Goal: Transaction & Acquisition: Purchase product/service

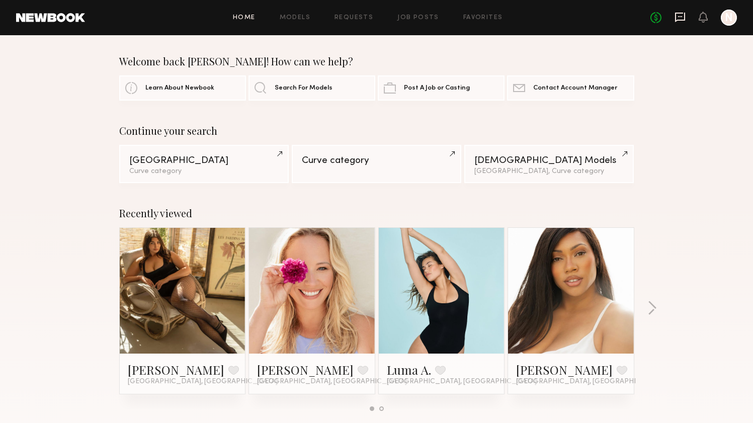
click at [675, 14] on icon at bounding box center [680, 18] width 10 height 10
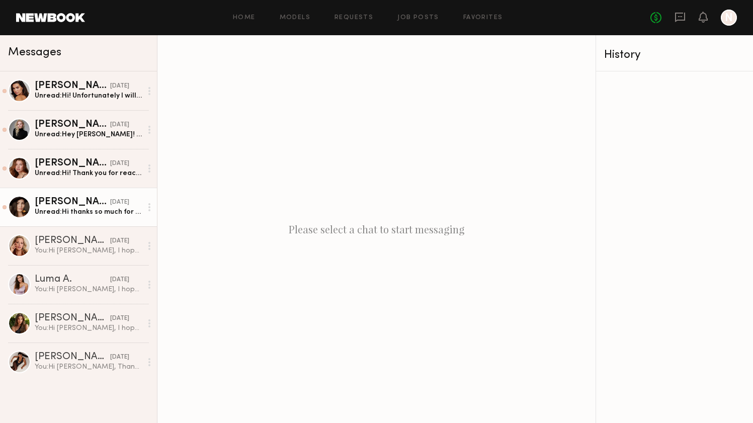
click at [87, 206] on div "Elisa K." at bounding box center [72, 202] width 75 height 10
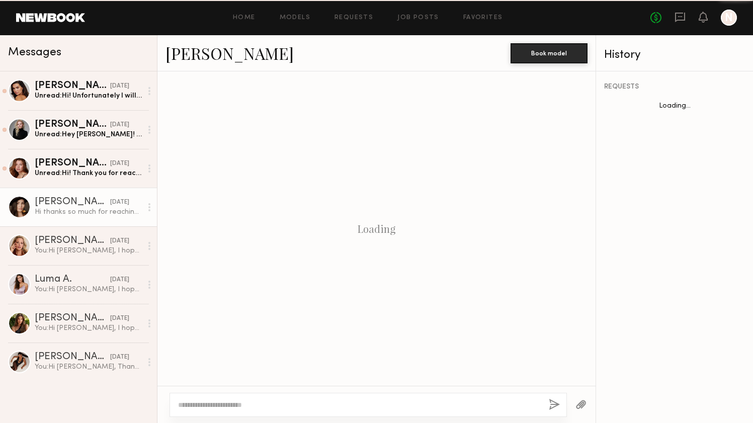
scroll to position [344, 0]
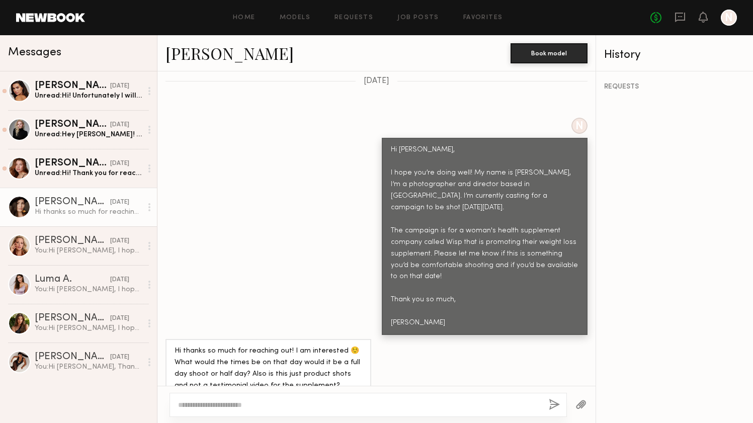
click at [175, 53] on link "Elisa K." at bounding box center [229, 53] width 128 height 22
click at [287, 408] on textarea at bounding box center [359, 405] width 362 height 10
click at [294, 397] on div at bounding box center [367, 405] width 397 height 24
click at [272, 410] on div at bounding box center [367, 405] width 397 height 24
click at [262, 398] on div at bounding box center [367, 405] width 397 height 24
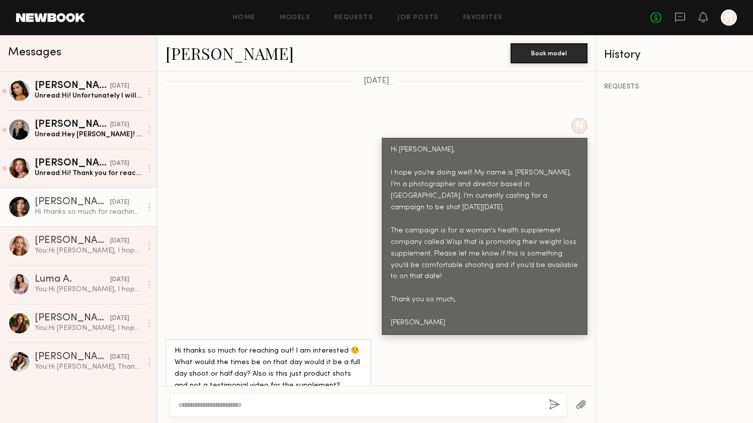
click at [255, 406] on textarea at bounding box center [359, 405] width 362 height 10
click at [287, 405] on textarea "**********" at bounding box center [359, 405] width 362 height 10
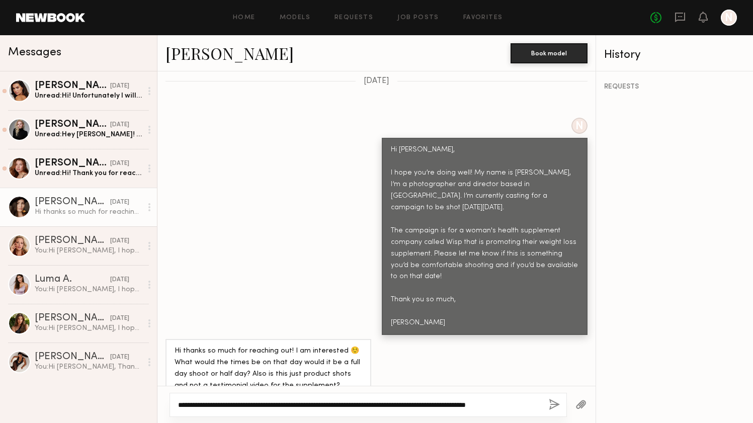
click at [502, 406] on textarea "**********" at bounding box center [359, 405] width 362 height 10
click at [384, 407] on textarea "**********" at bounding box center [359, 405] width 362 height 10
type textarea "**********"
click at [550, 405] on button "button" at bounding box center [553, 405] width 11 height 13
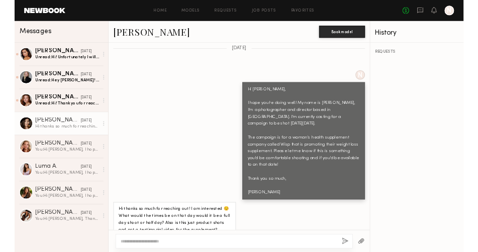
scroll to position [557, 0]
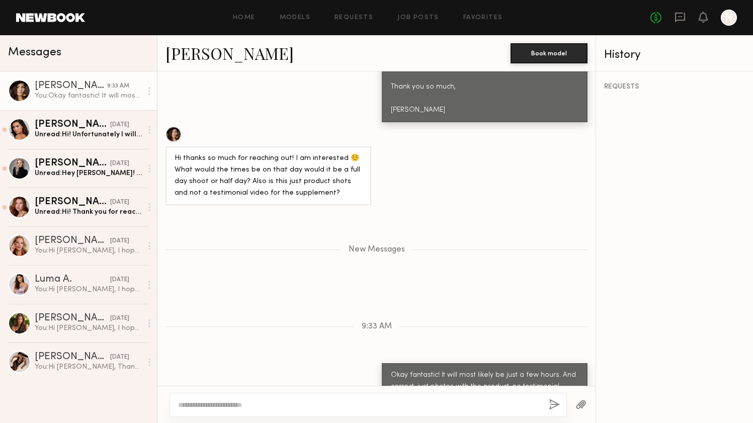
click at [175, 52] on link "Elisa K." at bounding box center [229, 53] width 128 height 22
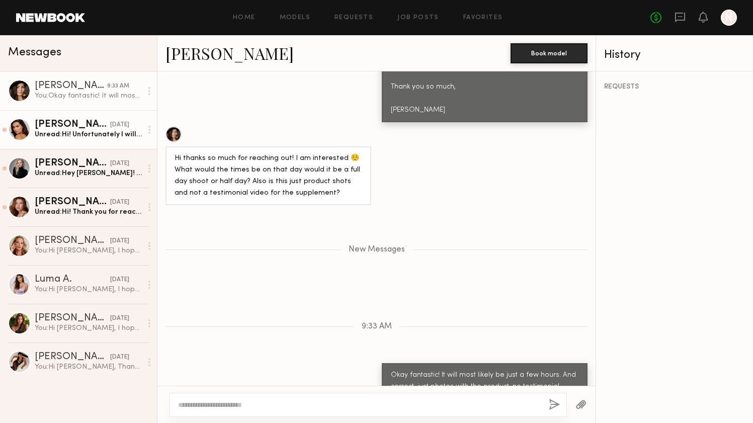
click at [52, 136] on div "Unread: Hi! Unfortunately I will be out of town on that date. Thank you for con…" at bounding box center [88, 135] width 107 height 10
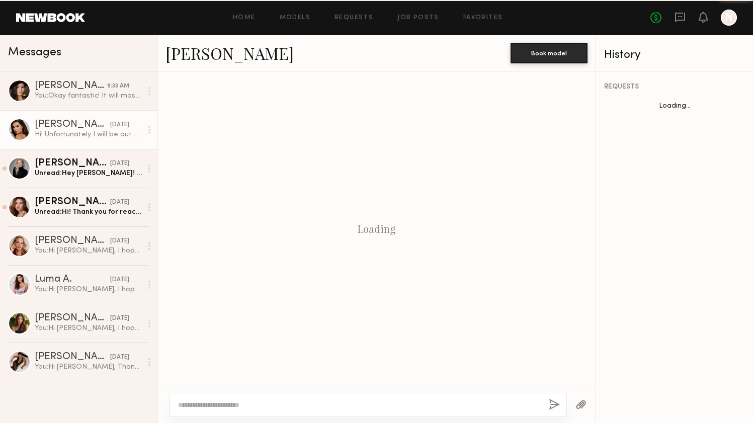
scroll to position [321, 0]
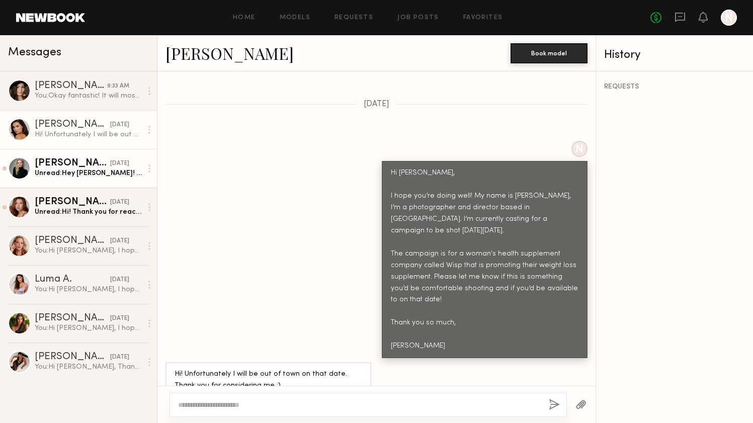
click at [55, 161] on div "Kelsey K." at bounding box center [72, 163] width 75 height 10
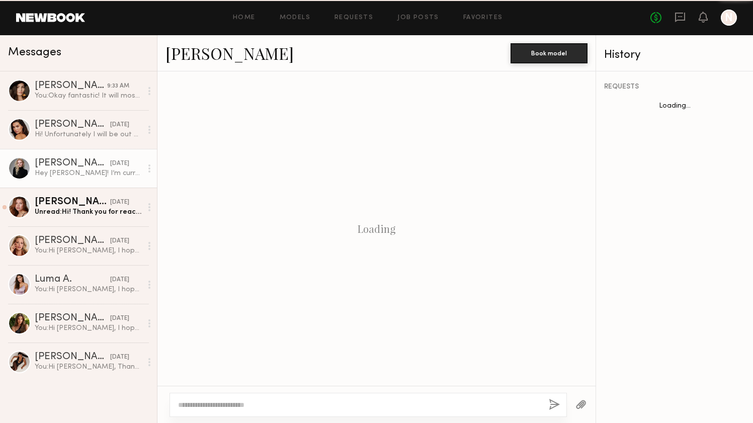
scroll to position [321, 0]
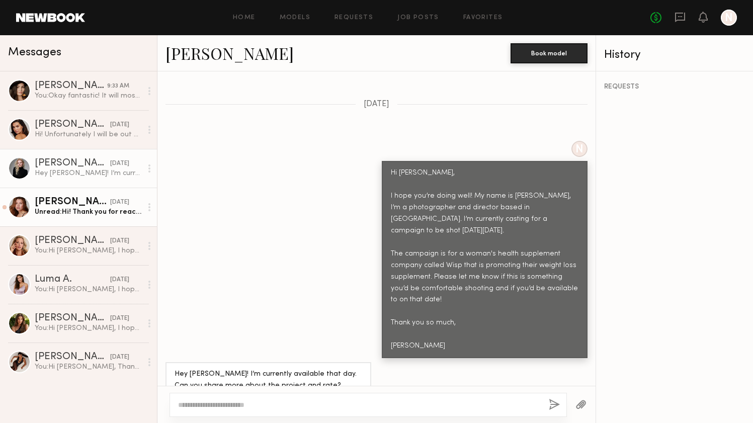
click at [53, 207] on div "Unread: Hi! Thank you for reaching out. I did a job with hers a few months ago …" at bounding box center [88, 212] width 107 height 10
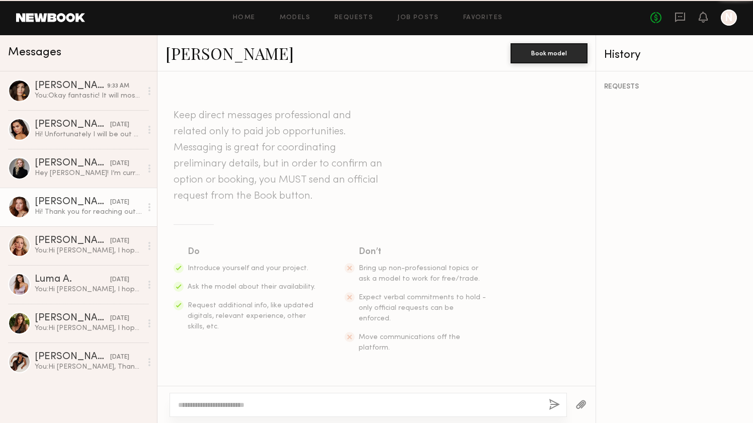
scroll to position [321, 0]
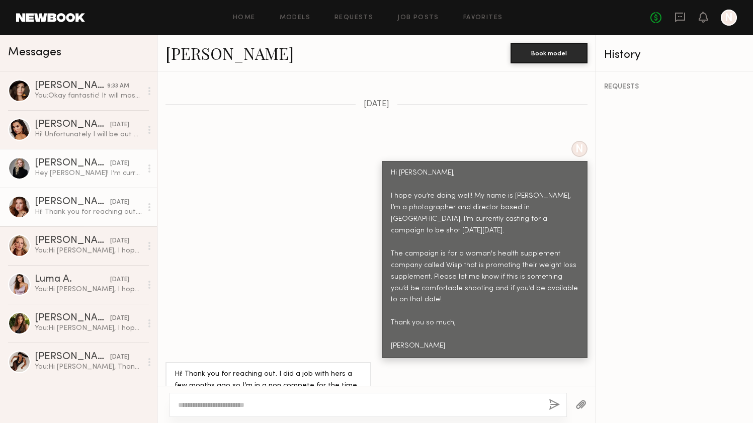
click at [48, 167] on div "Kelsey K." at bounding box center [72, 163] width 75 height 10
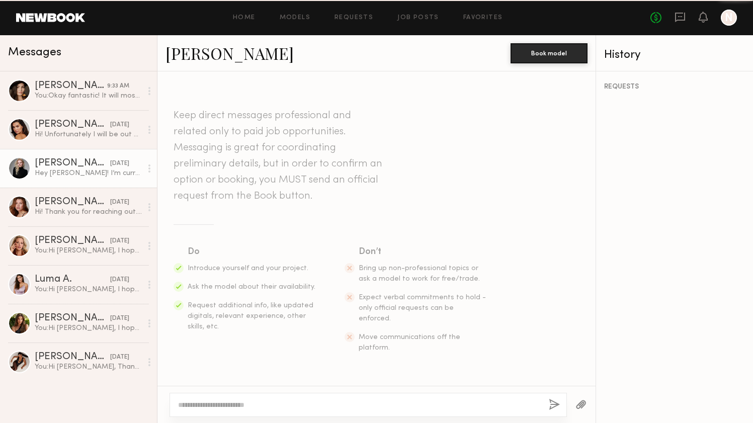
scroll to position [321, 0]
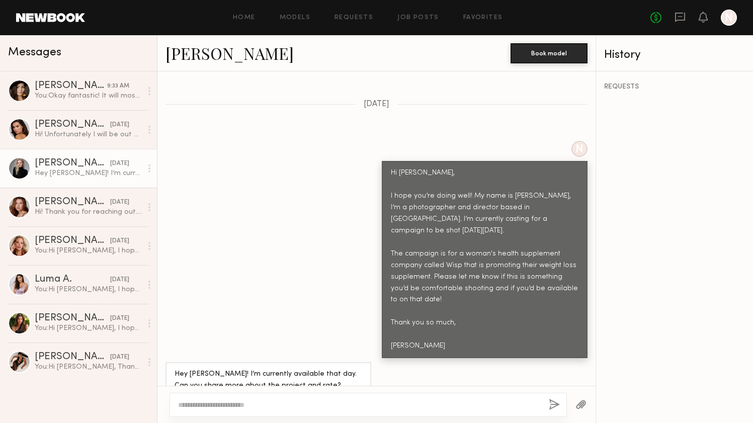
click at [184, 56] on link "Kelsey K." at bounding box center [229, 53] width 128 height 22
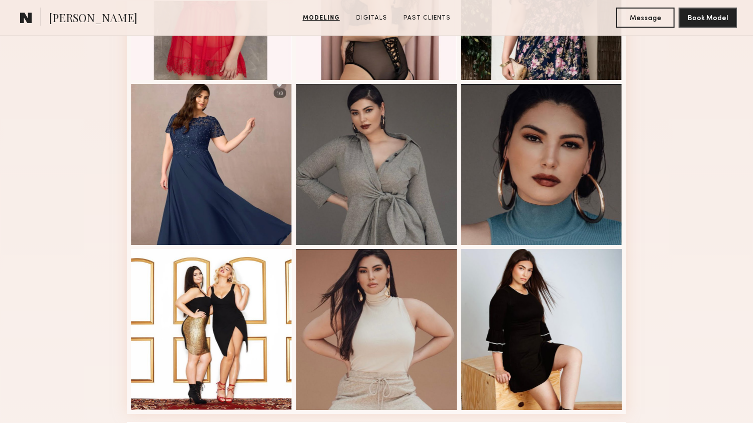
scroll to position [545, 0]
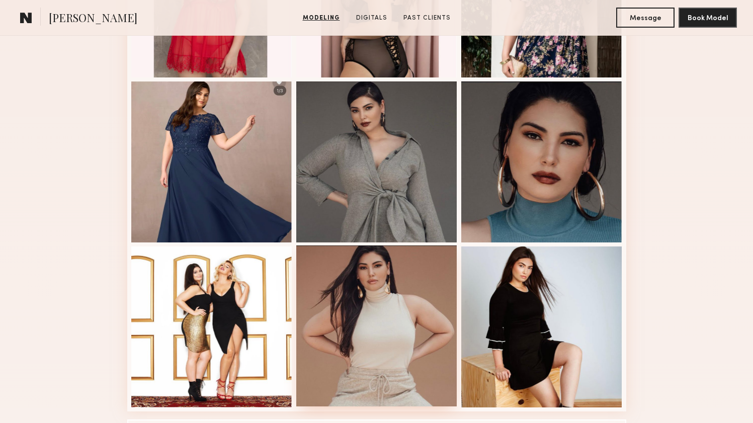
click at [367, 342] on div at bounding box center [376, 325] width 161 height 161
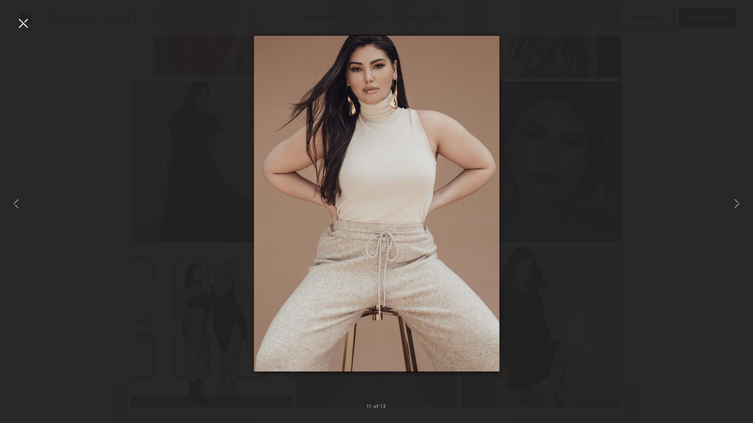
drag, startPoint x: 365, startPoint y: 89, endPoint x: 160, endPoint y: 5, distance: 221.8
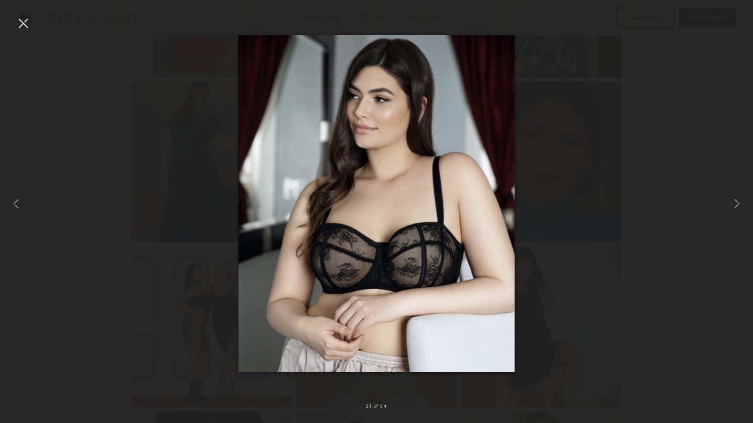
drag, startPoint x: 351, startPoint y: 125, endPoint x: 108, endPoint y: 2, distance: 272.7
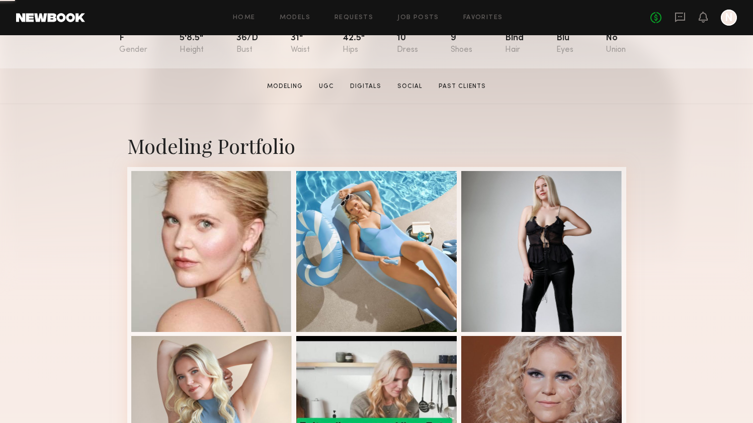
scroll to position [176, 0]
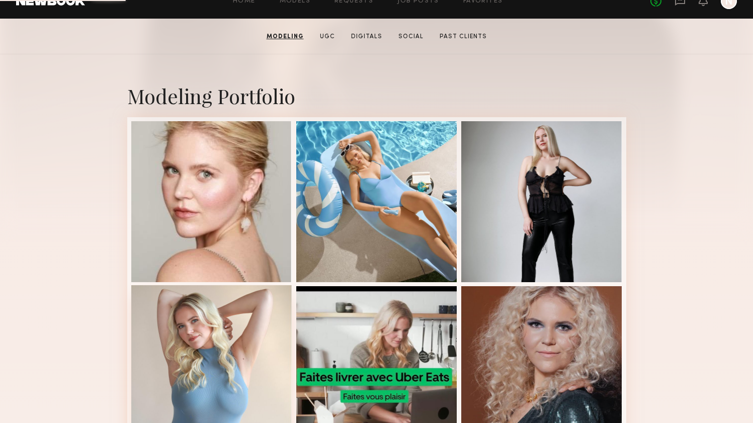
click at [211, 341] on div at bounding box center [211, 365] width 161 height 161
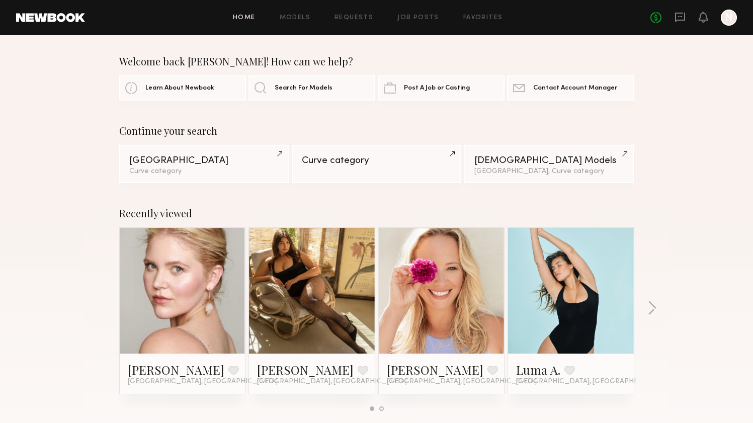
click at [298, 22] on div "Home Models Requests Job Posts Favorites Sign Out No fees up to $5,000 N" at bounding box center [411, 18] width 652 height 16
click at [299, 18] on link "Models" at bounding box center [295, 18] width 31 height 7
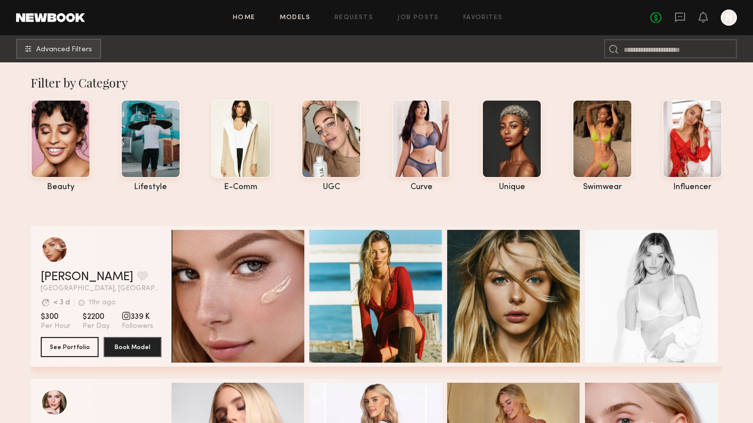
click at [239, 17] on link "Home" at bounding box center [244, 18] width 23 height 7
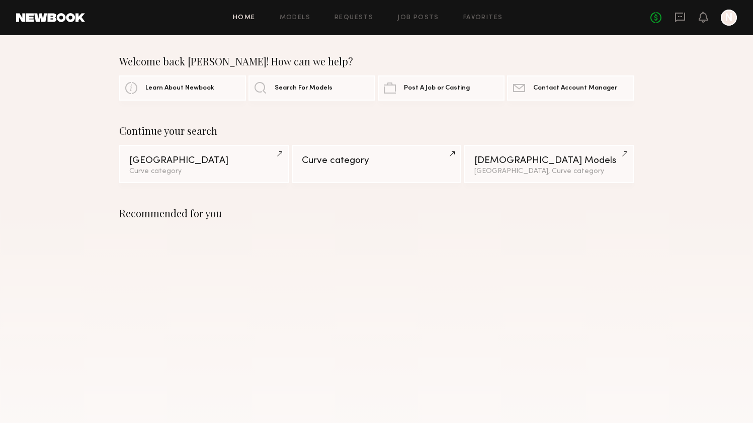
click at [301, 22] on div "Home Models Requests Job Posts Favorites Sign Out No fees up to $5,000 N" at bounding box center [411, 18] width 652 height 16
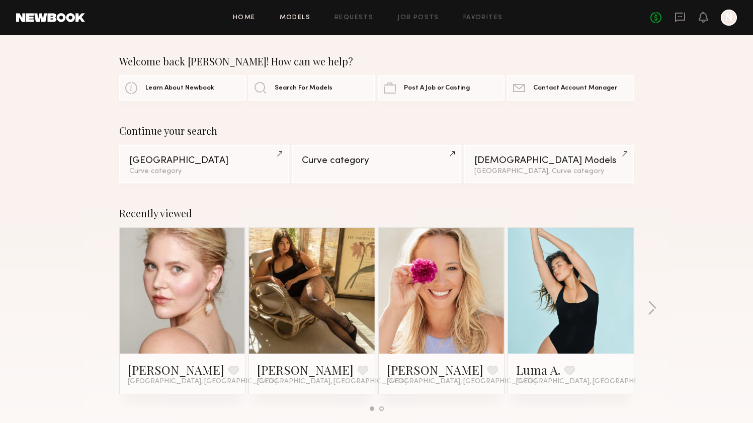
click at [301, 19] on link "Models" at bounding box center [295, 18] width 31 height 7
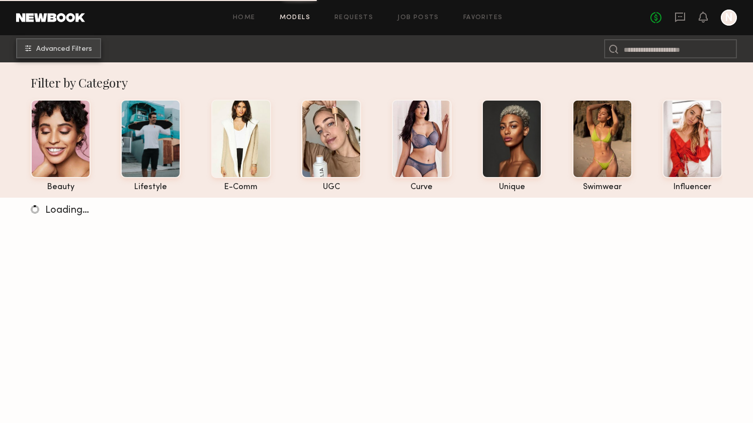
click at [41, 48] on span "Advanced Filters" at bounding box center [64, 49] width 56 height 7
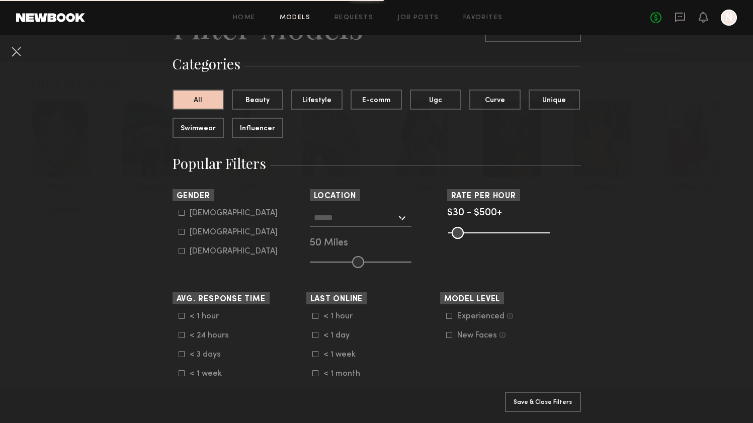
scroll to position [68, 0]
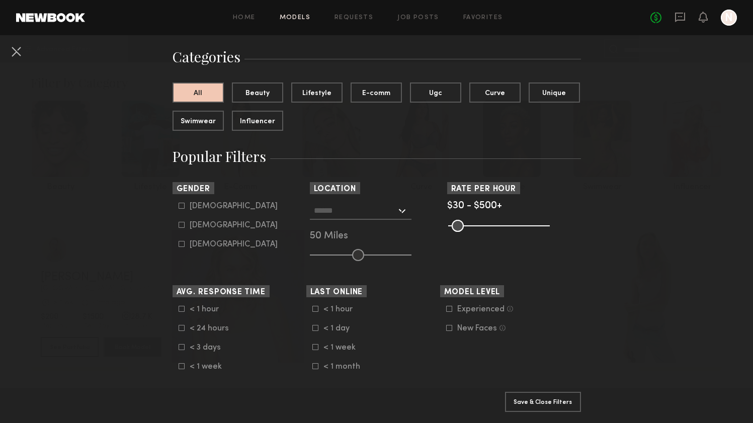
click at [193, 205] on div "[DEMOGRAPHIC_DATA]" at bounding box center [234, 206] width 88 height 6
type input "*"
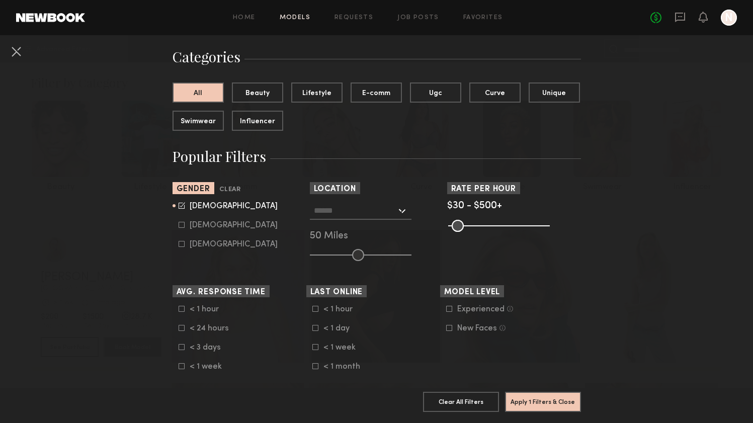
click at [357, 212] on input "text" at bounding box center [355, 210] width 82 height 17
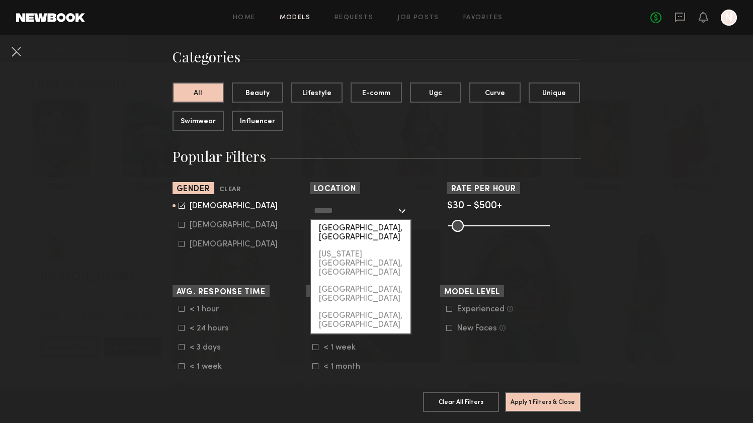
click at [358, 230] on div "[GEOGRAPHIC_DATA], [GEOGRAPHIC_DATA]" at bounding box center [361, 233] width 100 height 26
type input "**********"
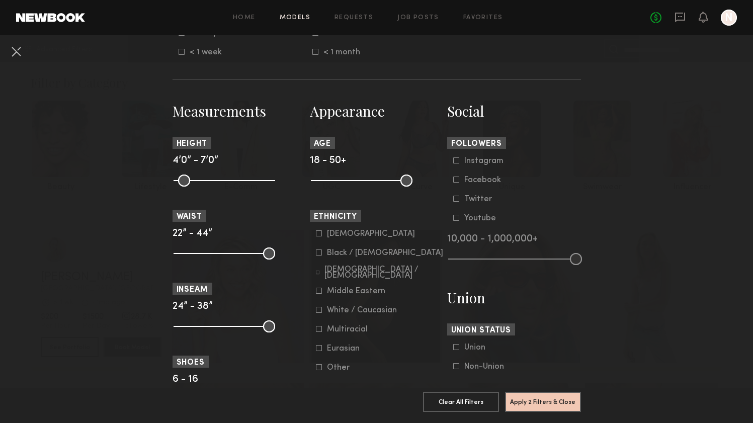
scroll to position [373, 0]
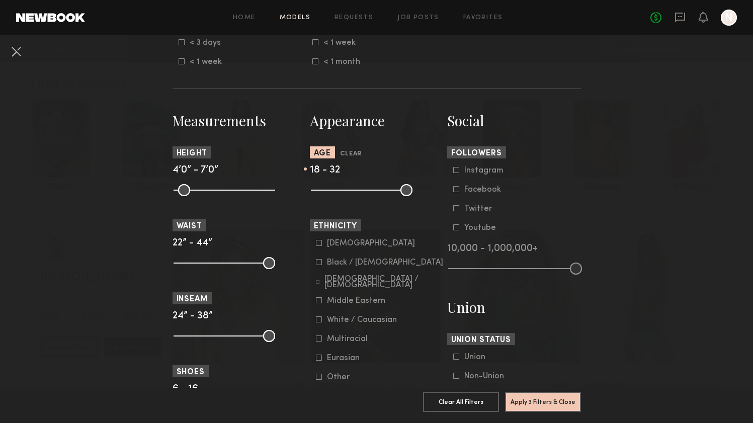
drag, startPoint x: 404, startPoint y: 192, endPoint x: 355, endPoint y: 193, distance: 48.8
type input "**"
click at [355, 193] on input "range" at bounding box center [362, 190] width 102 height 12
click at [532, 403] on button "Apply 3 Filters & Close" at bounding box center [543, 401] width 76 height 20
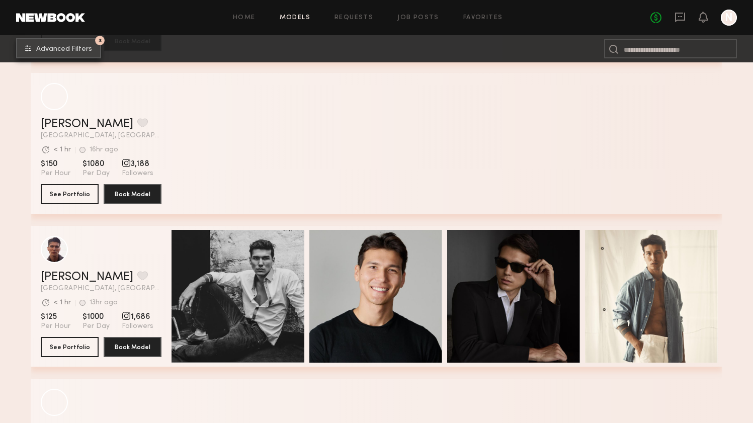
scroll to position [2461, 0]
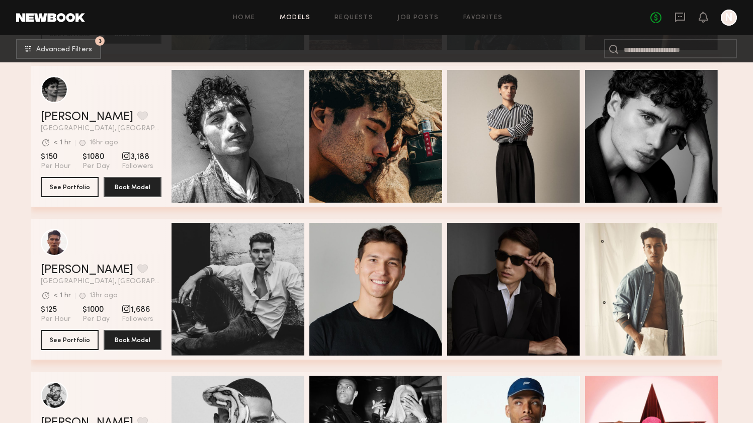
click at [444, 211] on div "[PERSON_NAME] Favorite [GEOGRAPHIC_DATA], [GEOGRAPHIC_DATA] Avg. request respon…" at bounding box center [376, 142] width 691 height 153
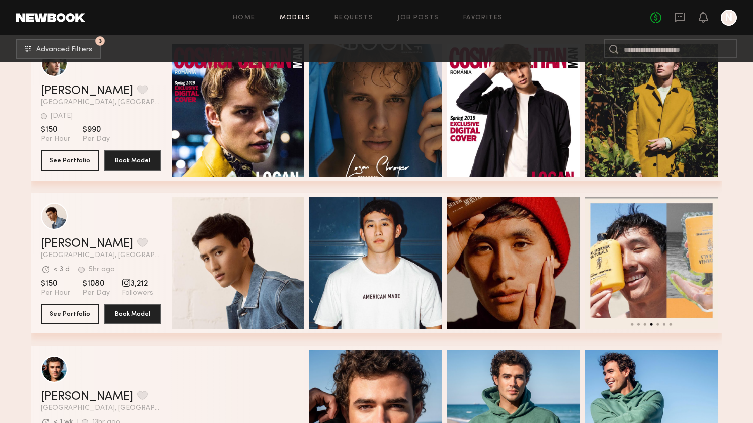
scroll to position [3748, 0]
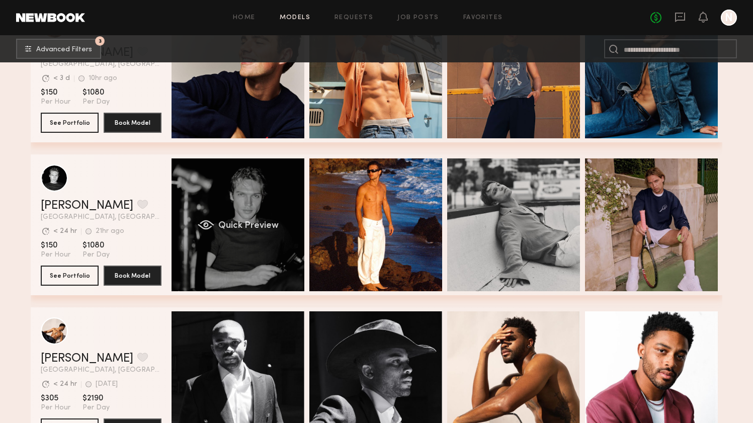
click at [206, 271] on div "Quick Preview" at bounding box center [237, 224] width 133 height 133
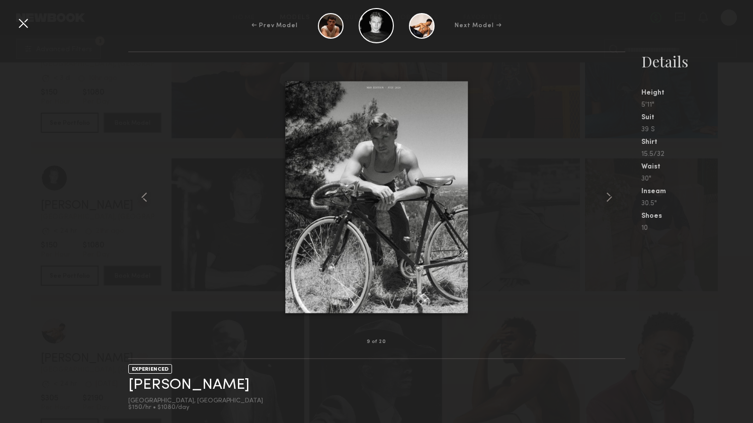
click at [23, 23] on div at bounding box center [23, 23] width 16 height 16
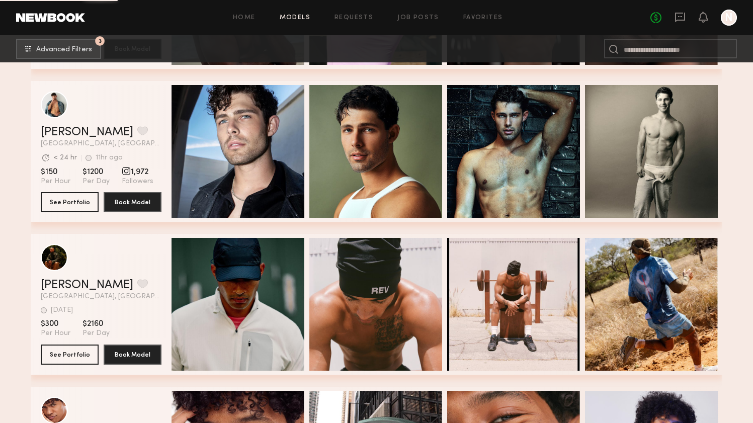
scroll to position [5205, 0]
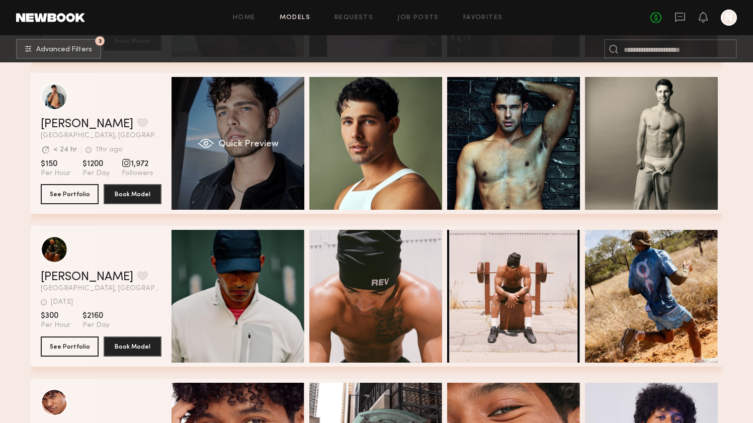
click at [244, 192] on div "Quick Preview" at bounding box center [237, 143] width 133 height 133
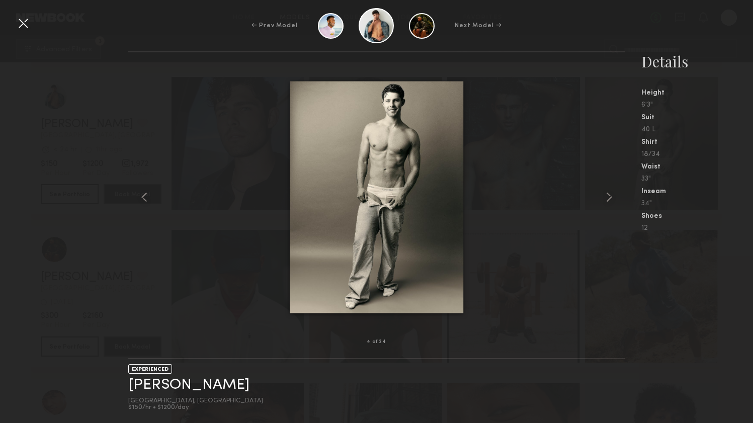
click at [13, 25] on div "← Prev Model Next Model →" at bounding box center [376, 25] width 753 height 35
click at [20, 25] on div at bounding box center [23, 23] width 16 height 16
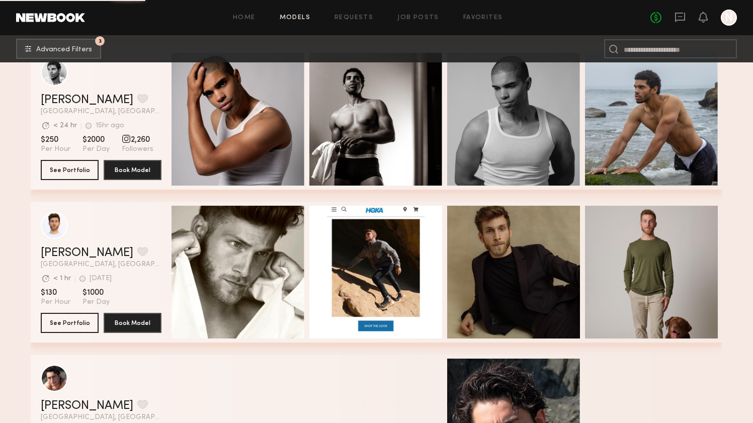
scroll to position [7174, 0]
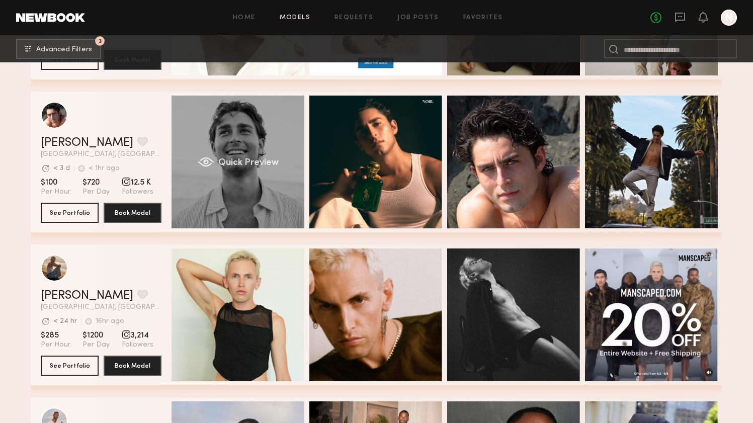
click at [210, 226] on div "Quick Preview" at bounding box center [237, 162] width 133 height 133
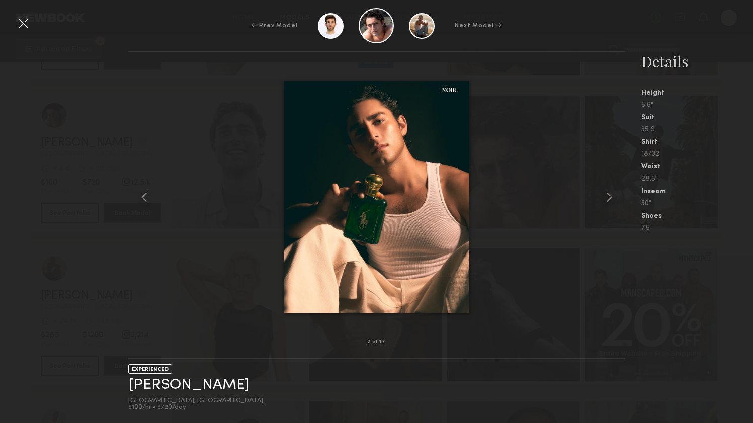
click at [28, 27] on div at bounding box center [23, 23] width 16 height 16
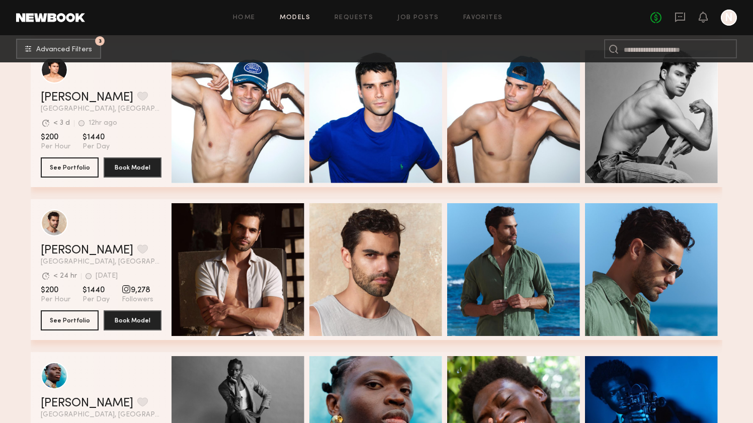
scroll to position [10442, 0]
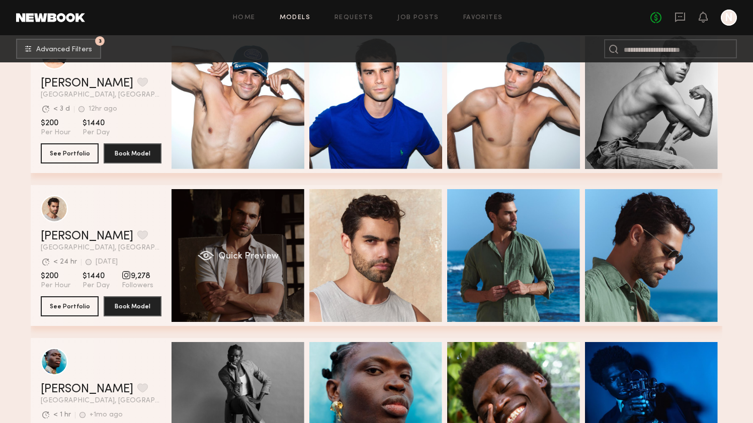
click at [212, 282] on div "Quick Preview" at bounding box center [237, 255] width 133 height 133
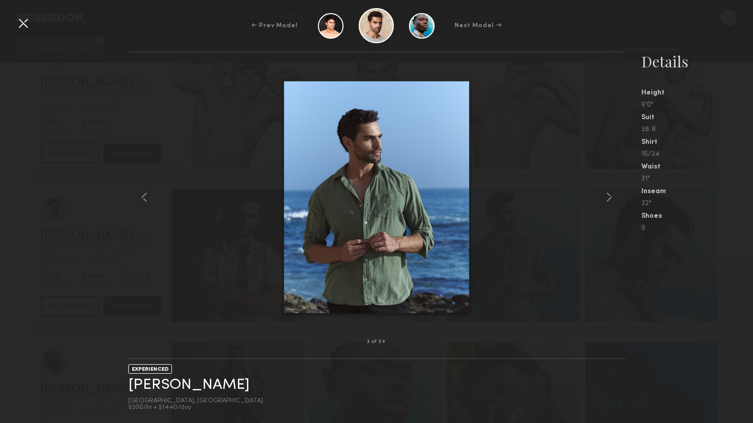
click at [517, 131] on div at bounding box center [376, 196] width 497 height 257
click at [18, 24] on div at bounding box center [23, 23] width 16 height 16
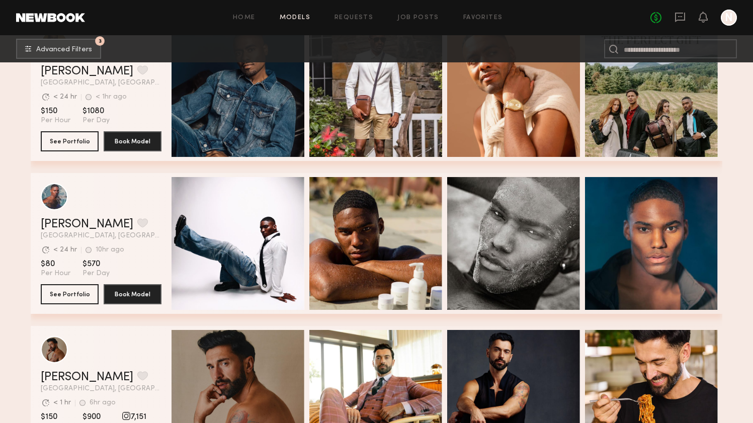
scroll to position [9640, 0]
